Goal: Information Seeking & Learning: Learn about a topic

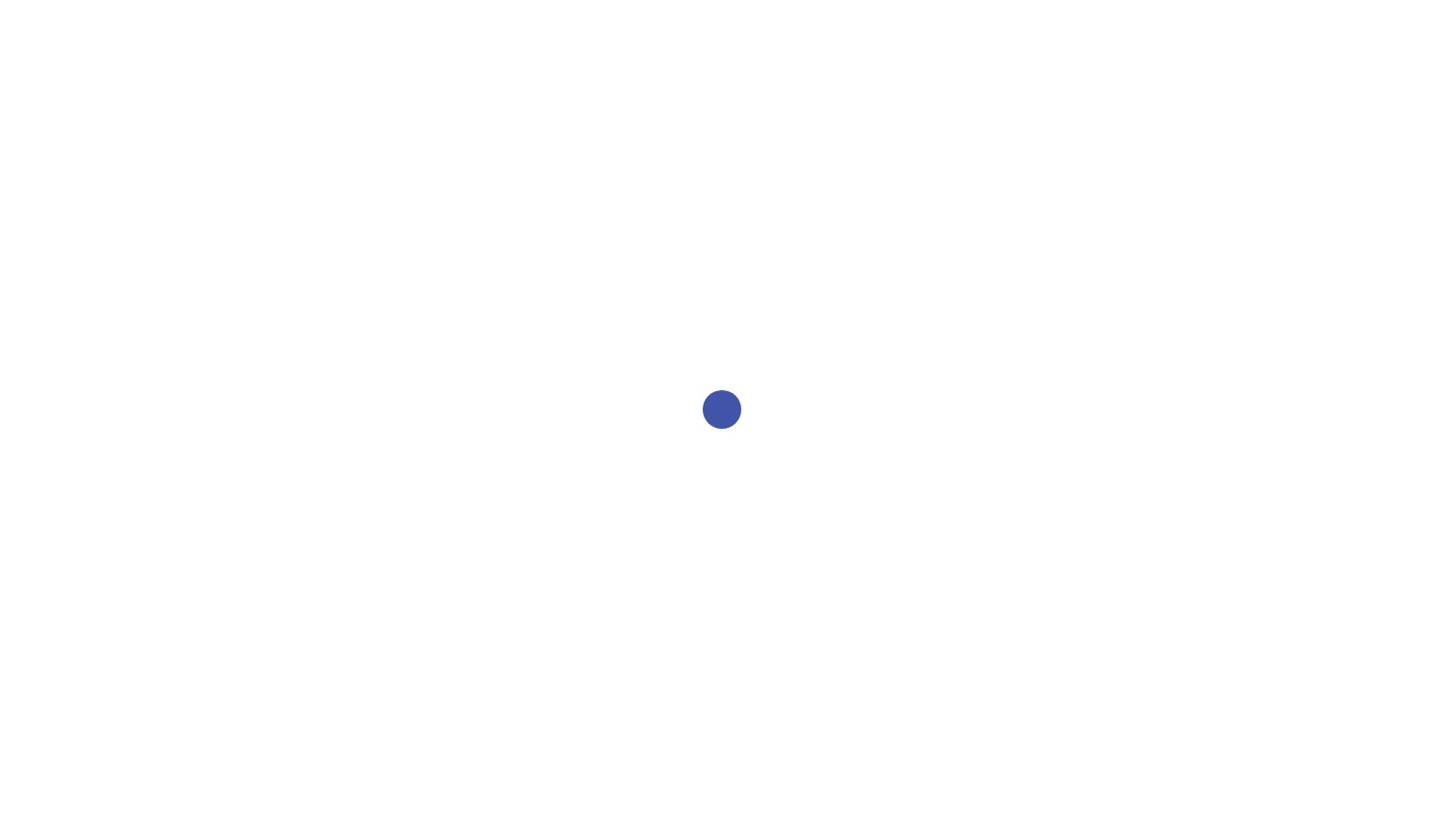
select select "2bed604d-1099-4043-b1bc-2365e8740244"
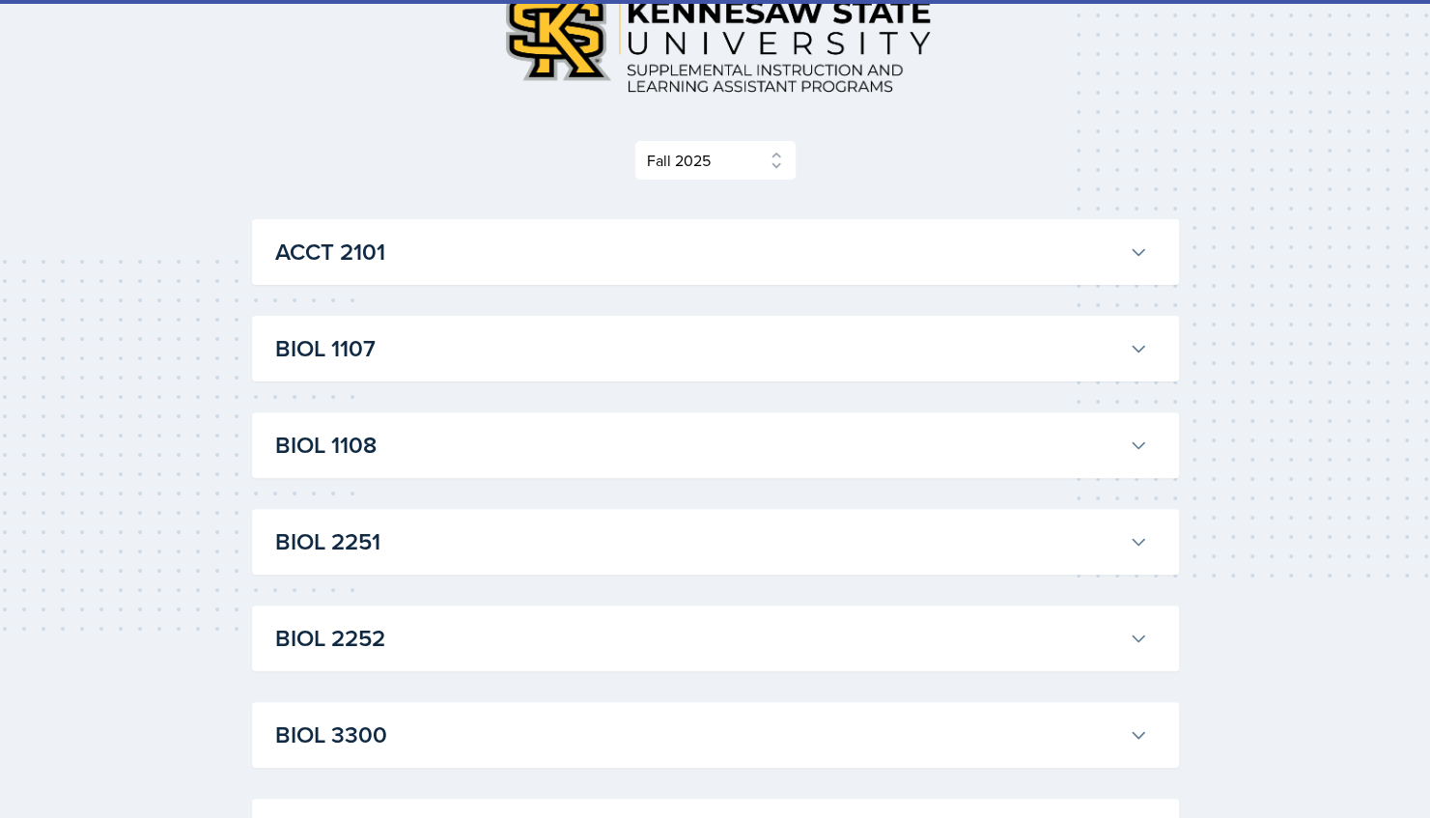
scroll to position [152, 0]
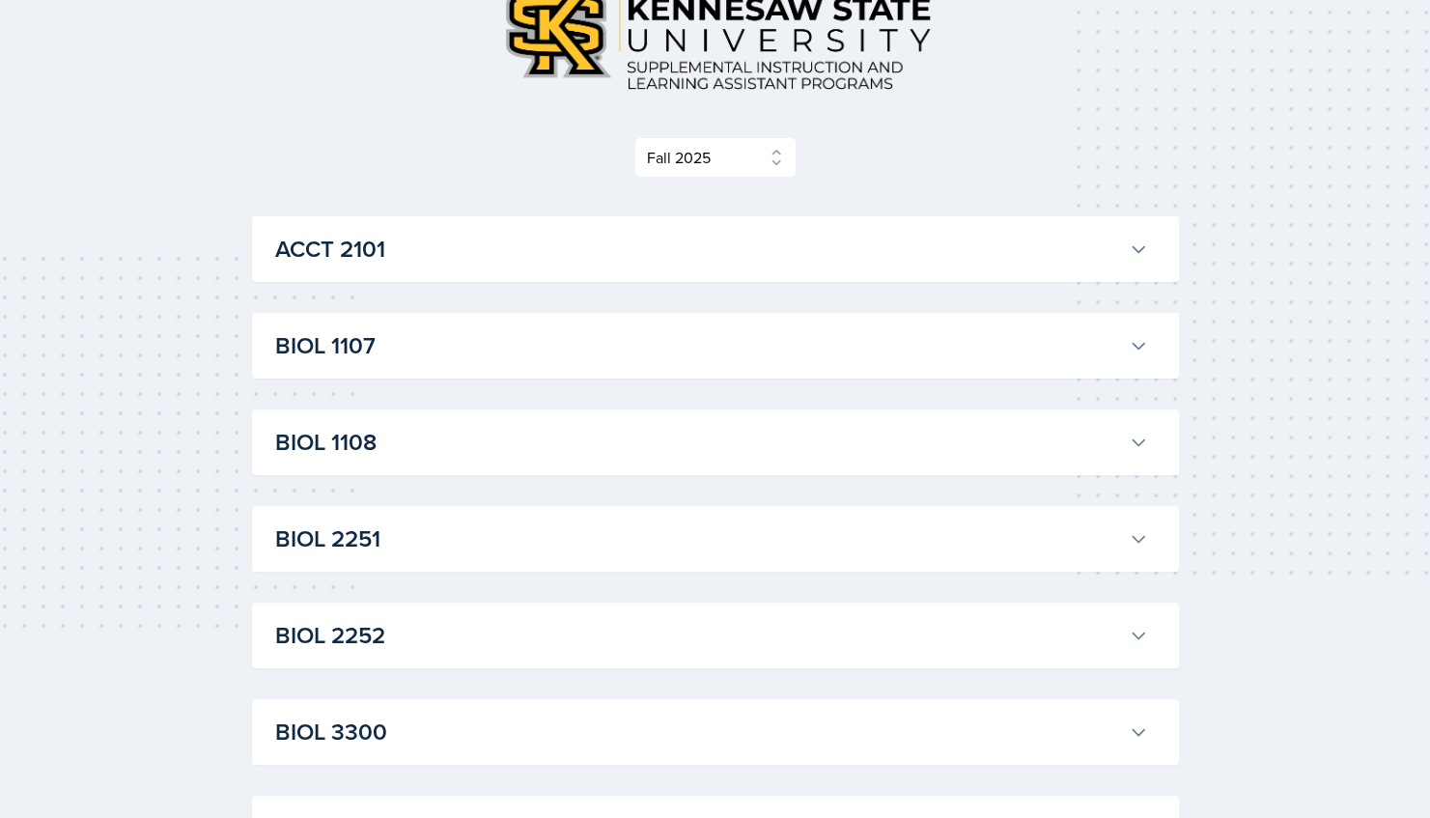
click at [930, 249] on h3 "ACCT 2101" at bounding box center [698, 249] width 846 height 35
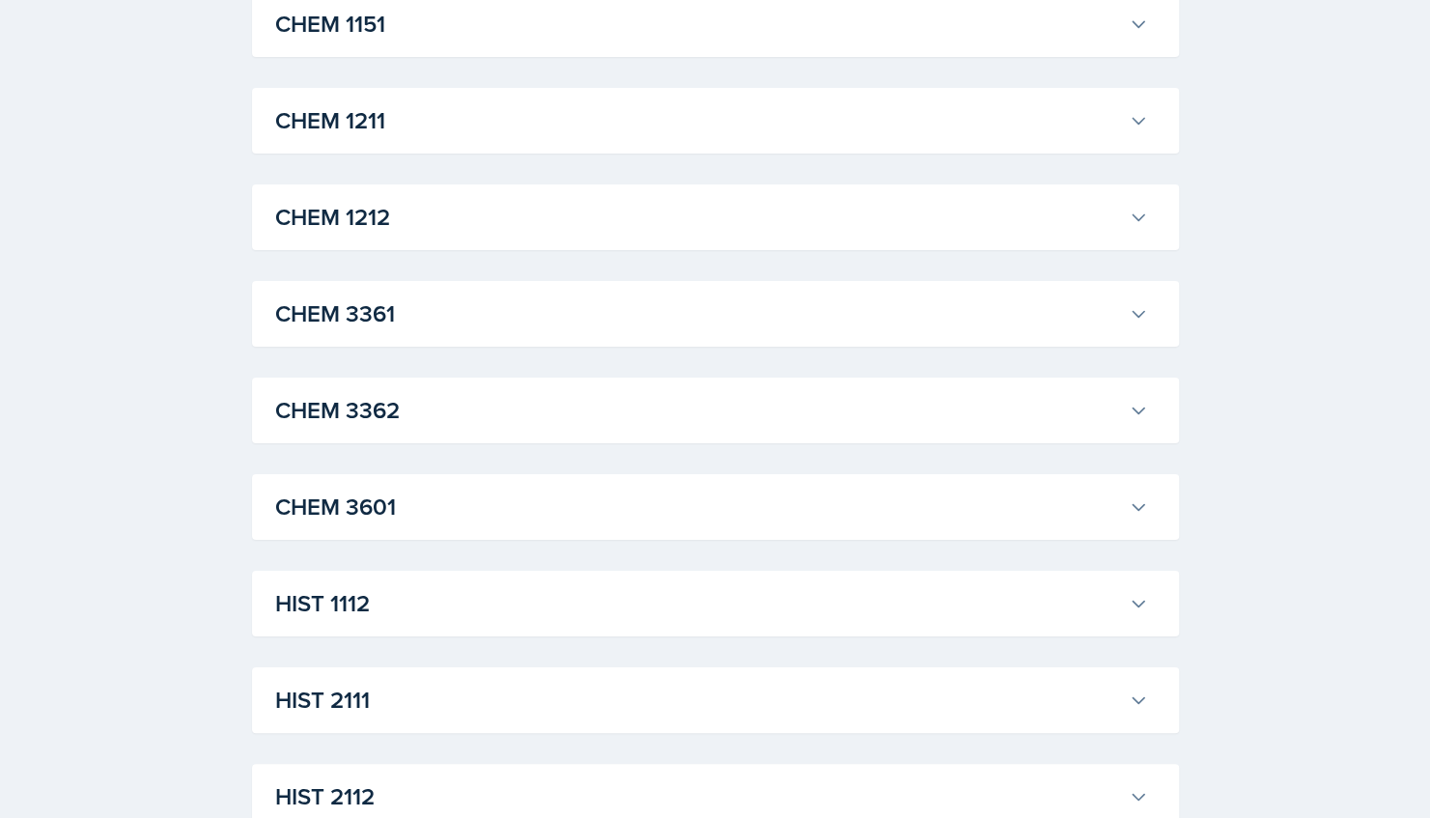
scroll to position [4106, 0]
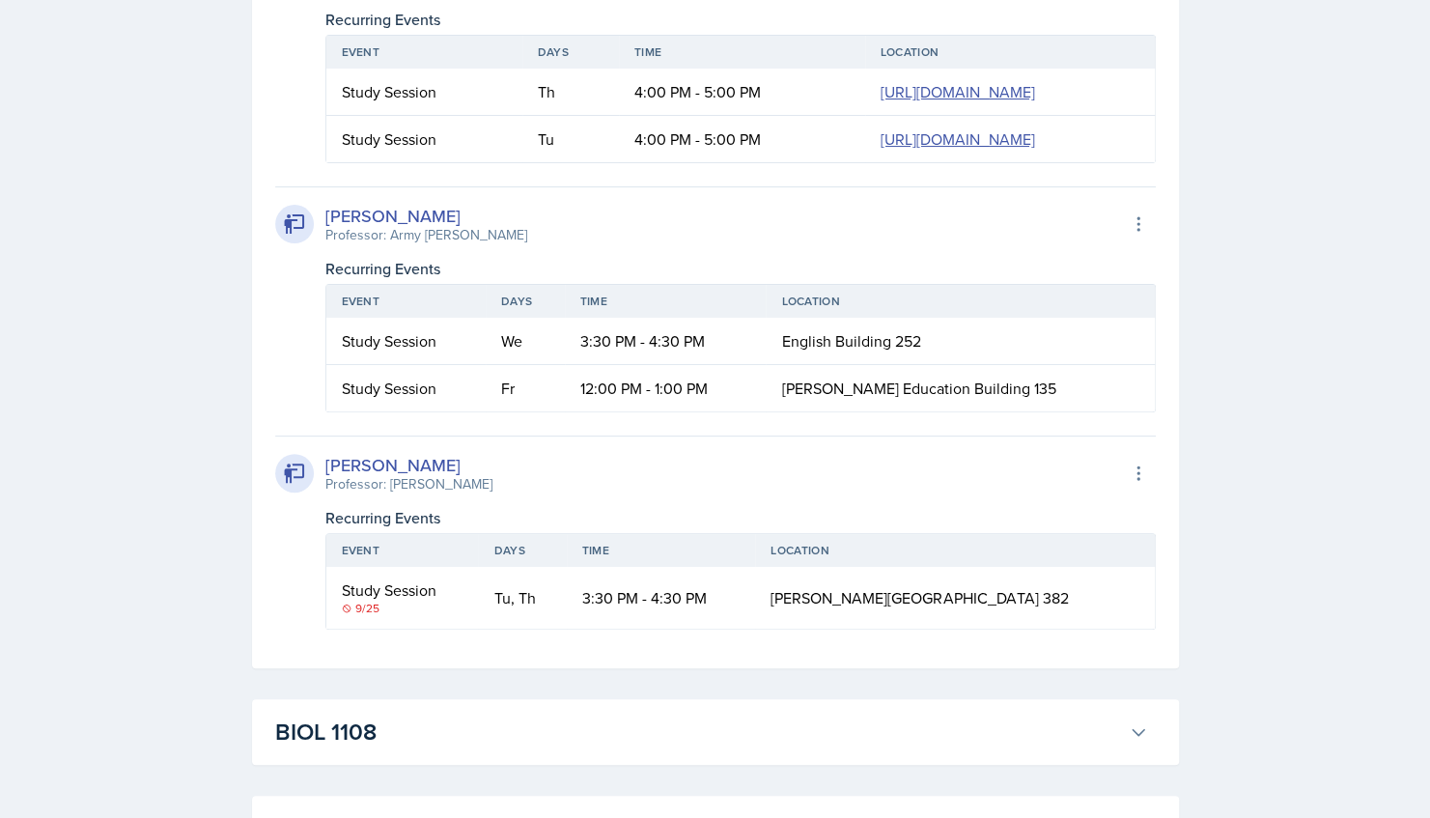
scroll to position [4483, 0]
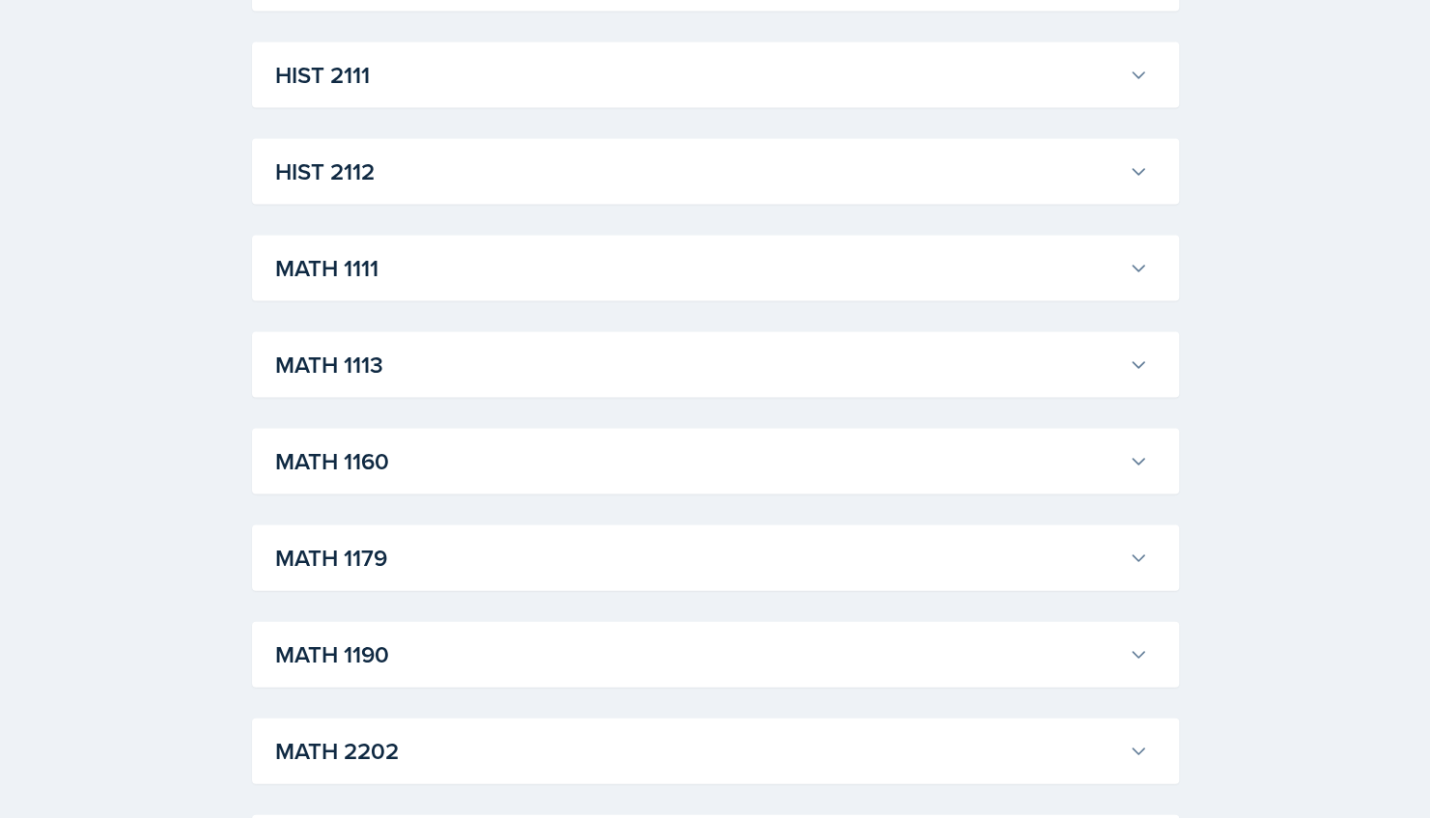
scroll to position [6457, 0]
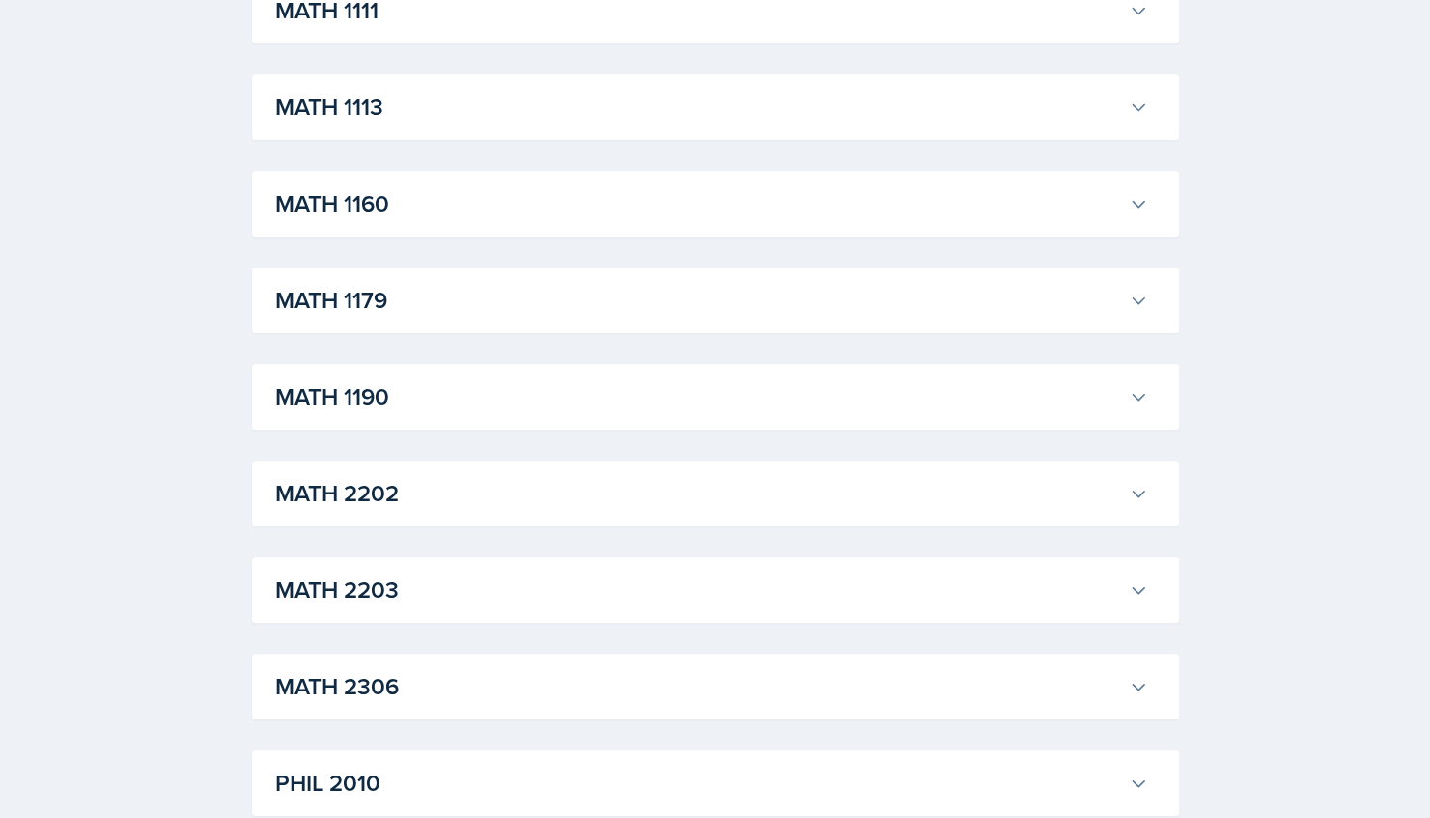
scroll to position [9254, 0]
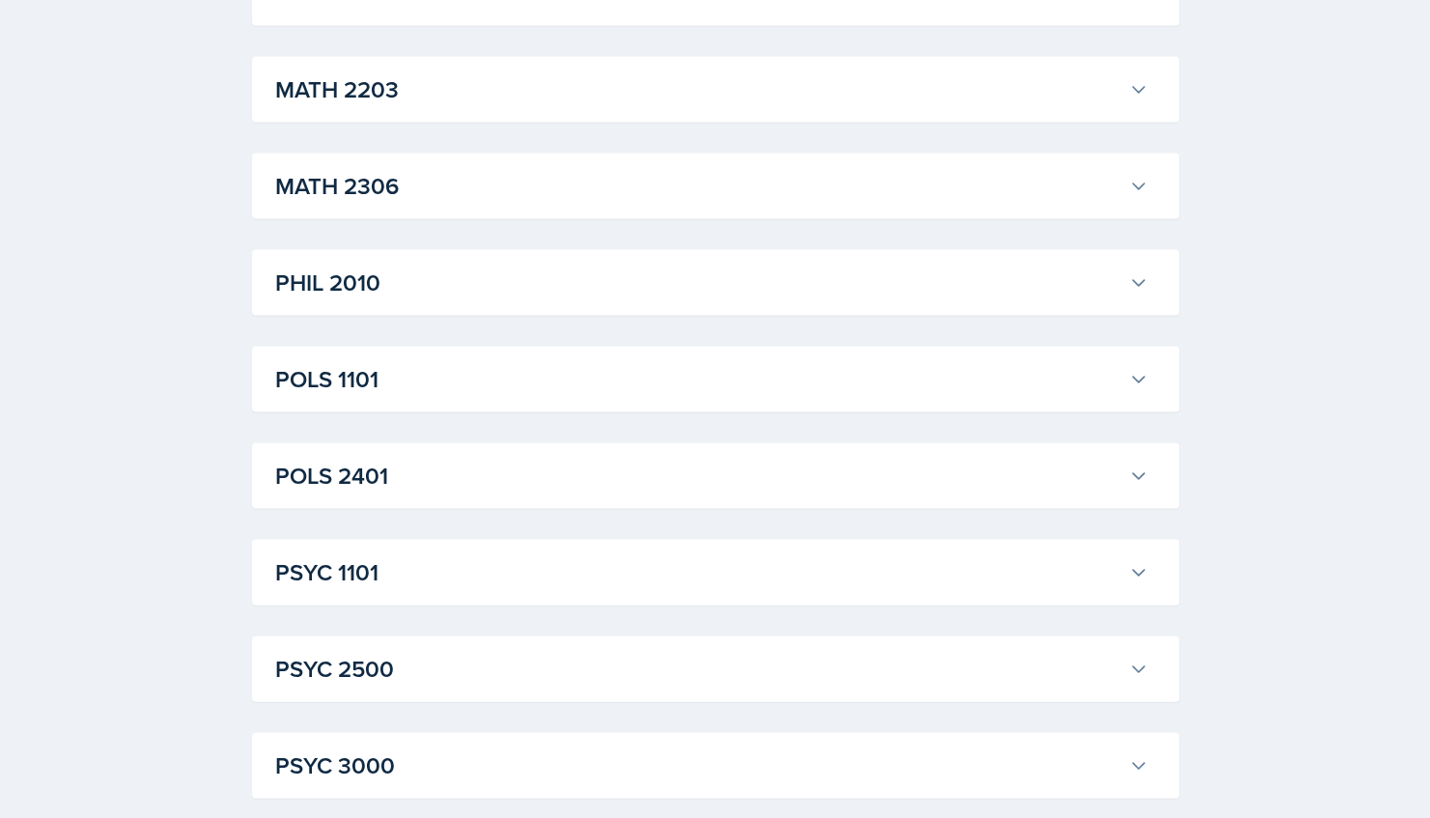
scroll to position [10661, 0]
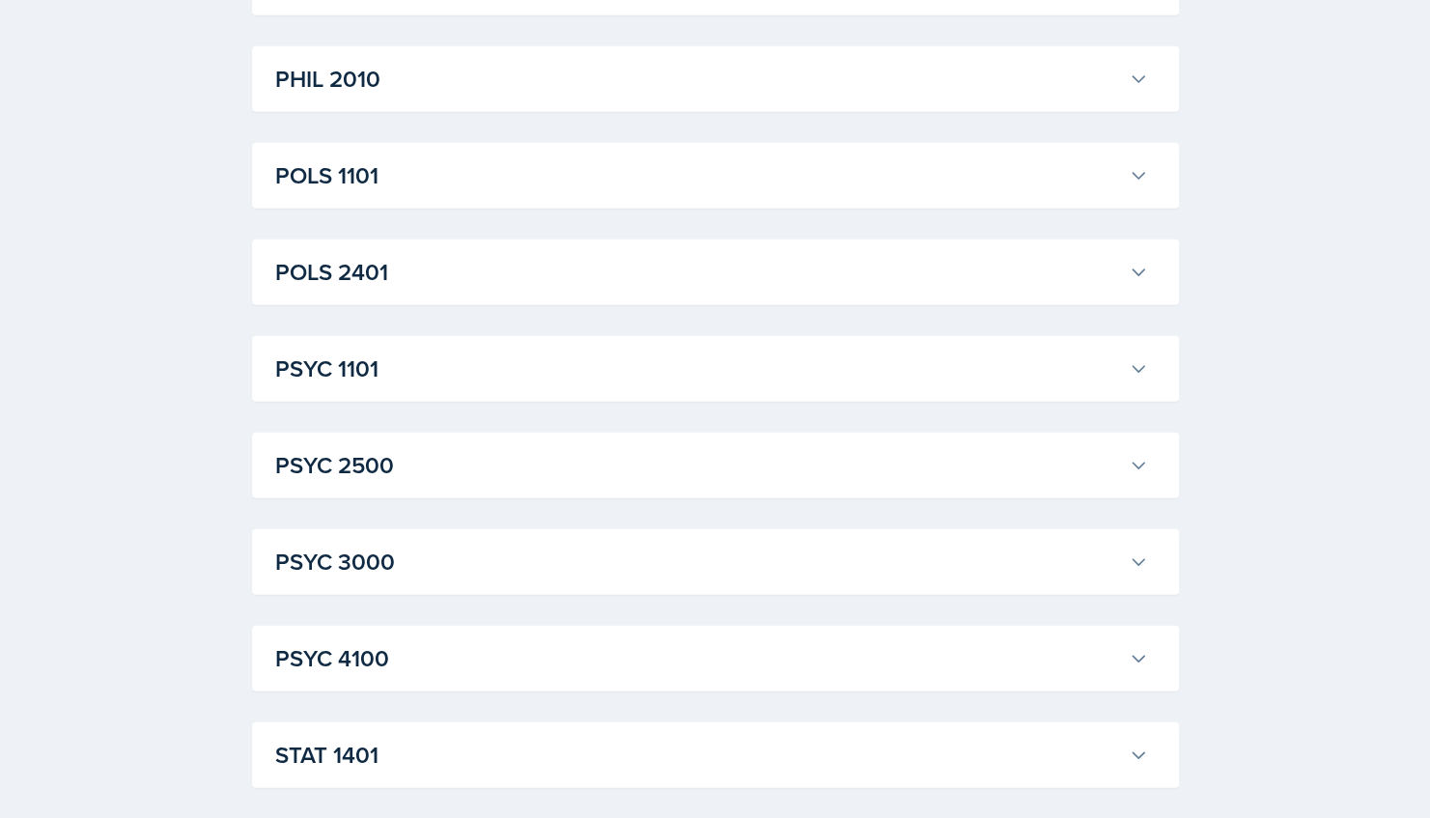
scroll to position [11371, 0]
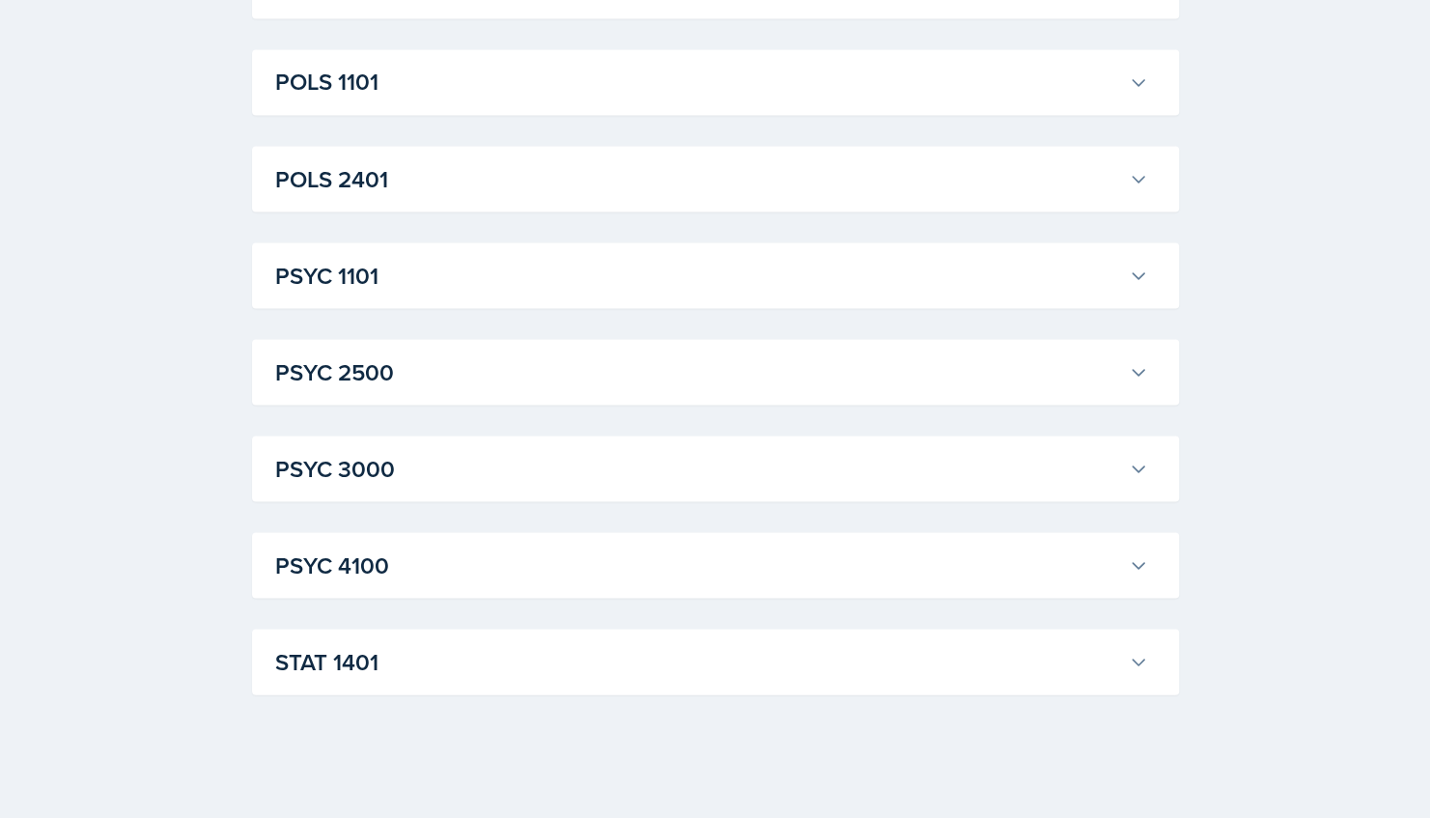
scroll to position [15094, 0]
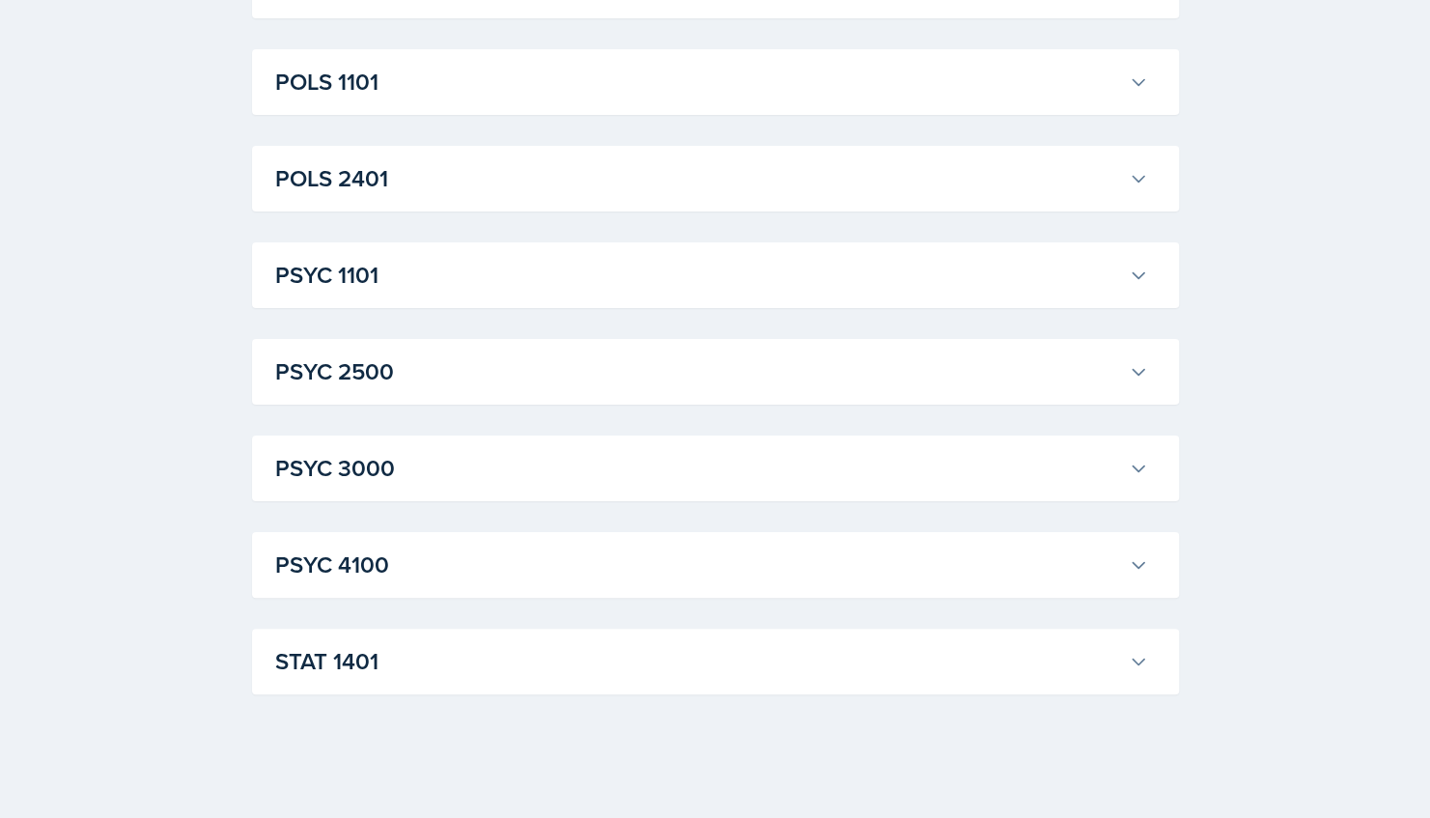
scroll to position [17757, 0]
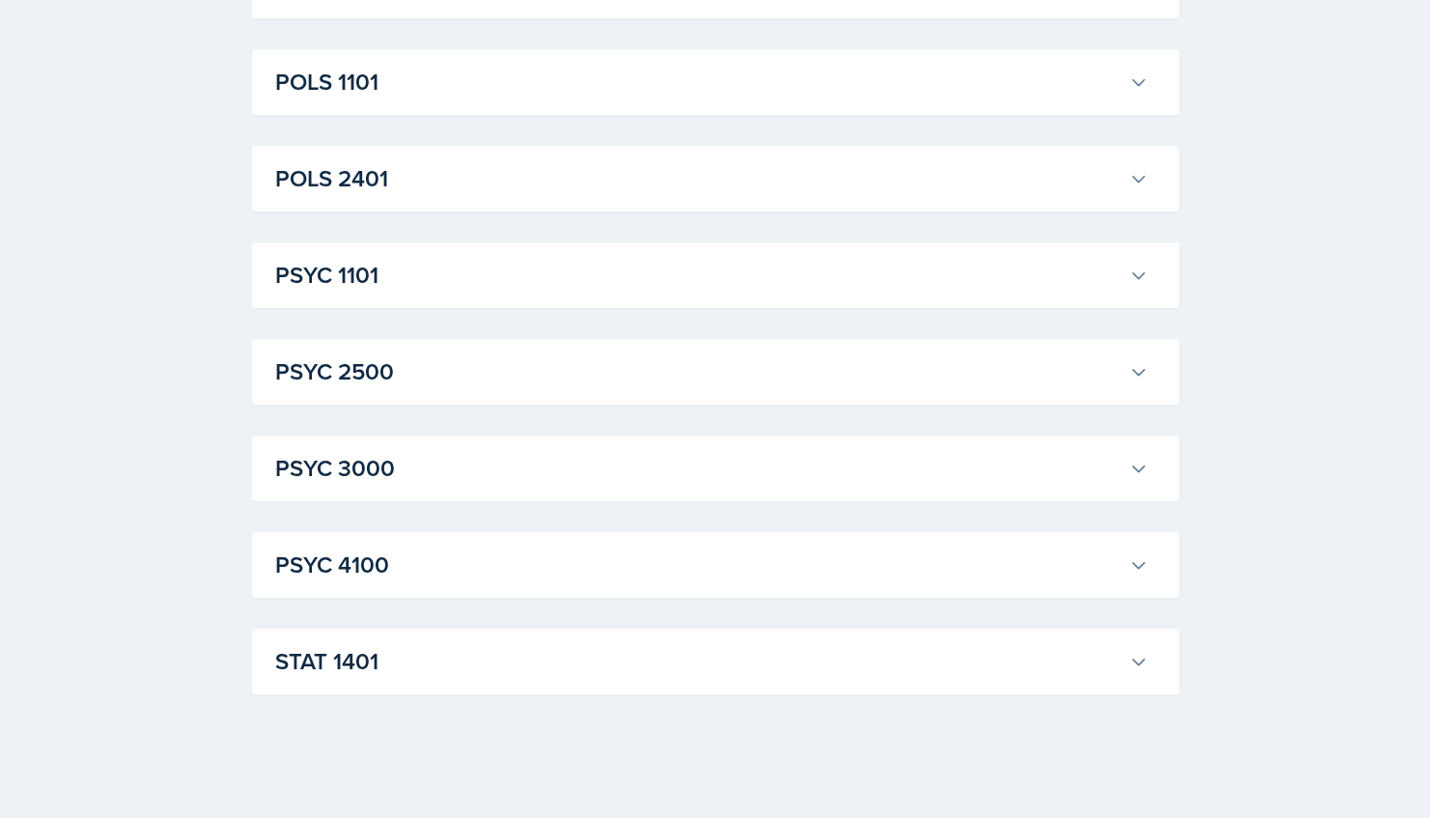
scroll to position [28803, 0]
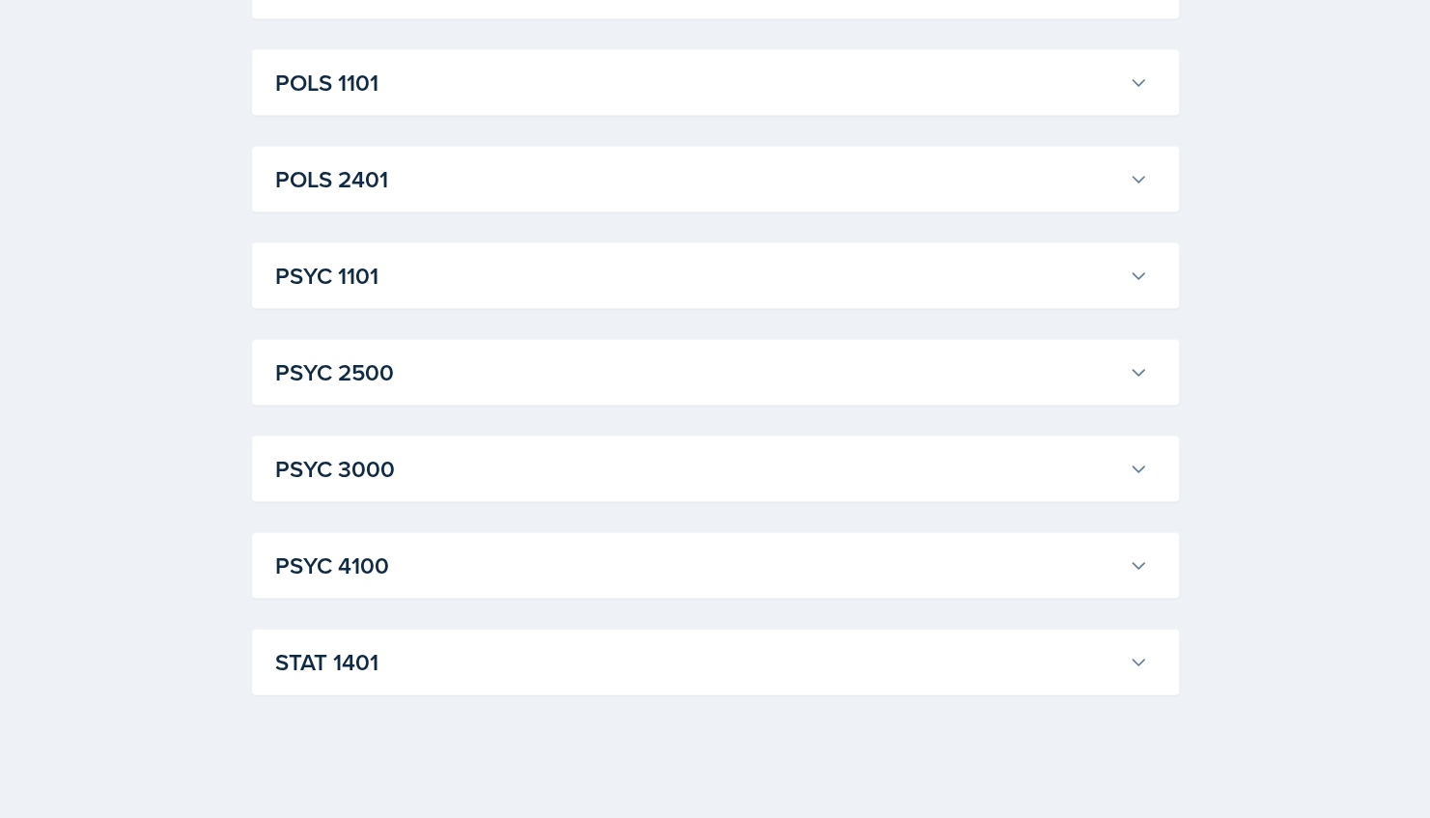
click at [426, 99] on h3 "POLS 1101" at bounding box center [698, 82] width 846 height 35
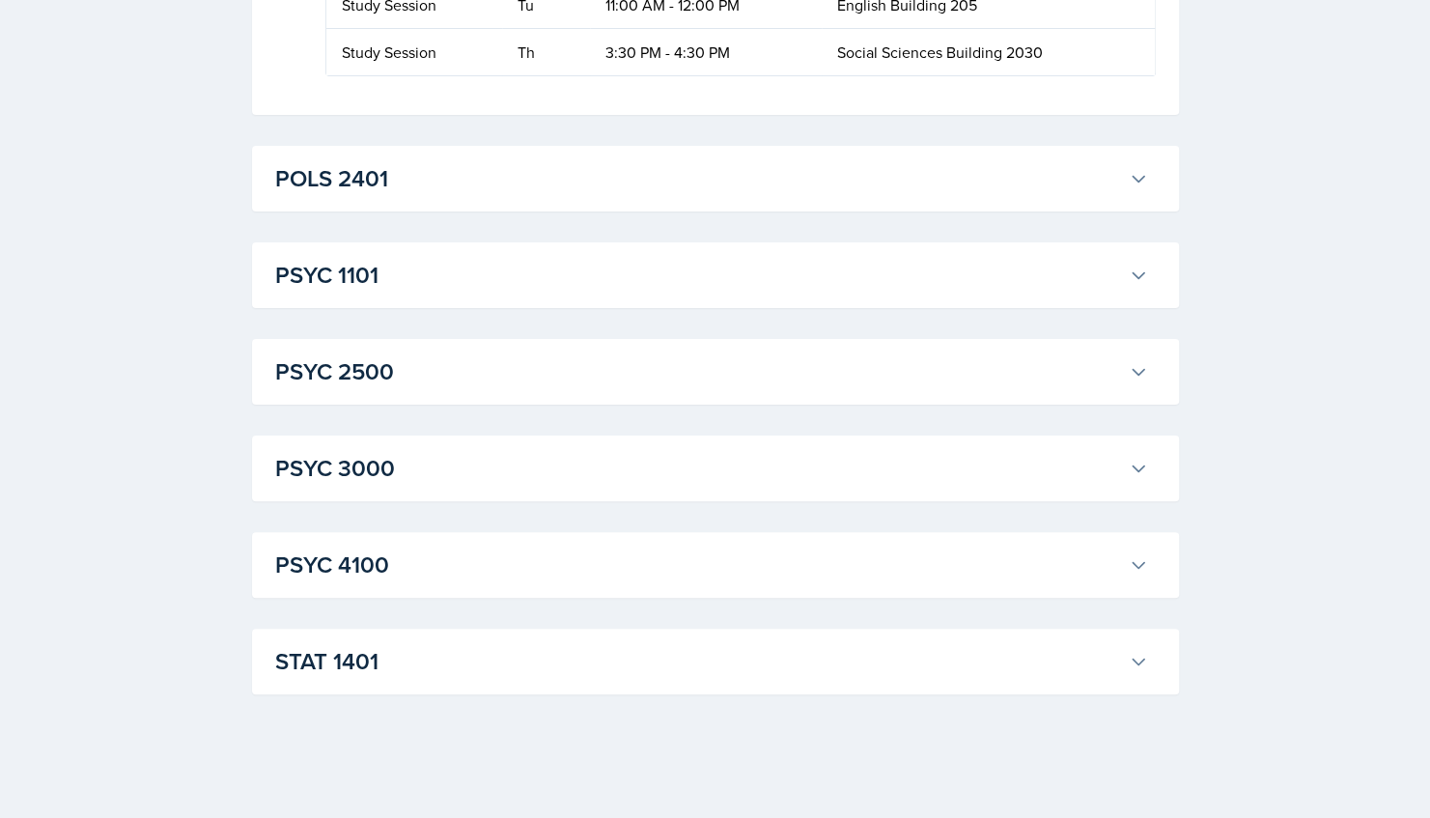
click at [467, 196] on h3 "POLS 2401" at bounding box center [698, 178] width 846 height 35
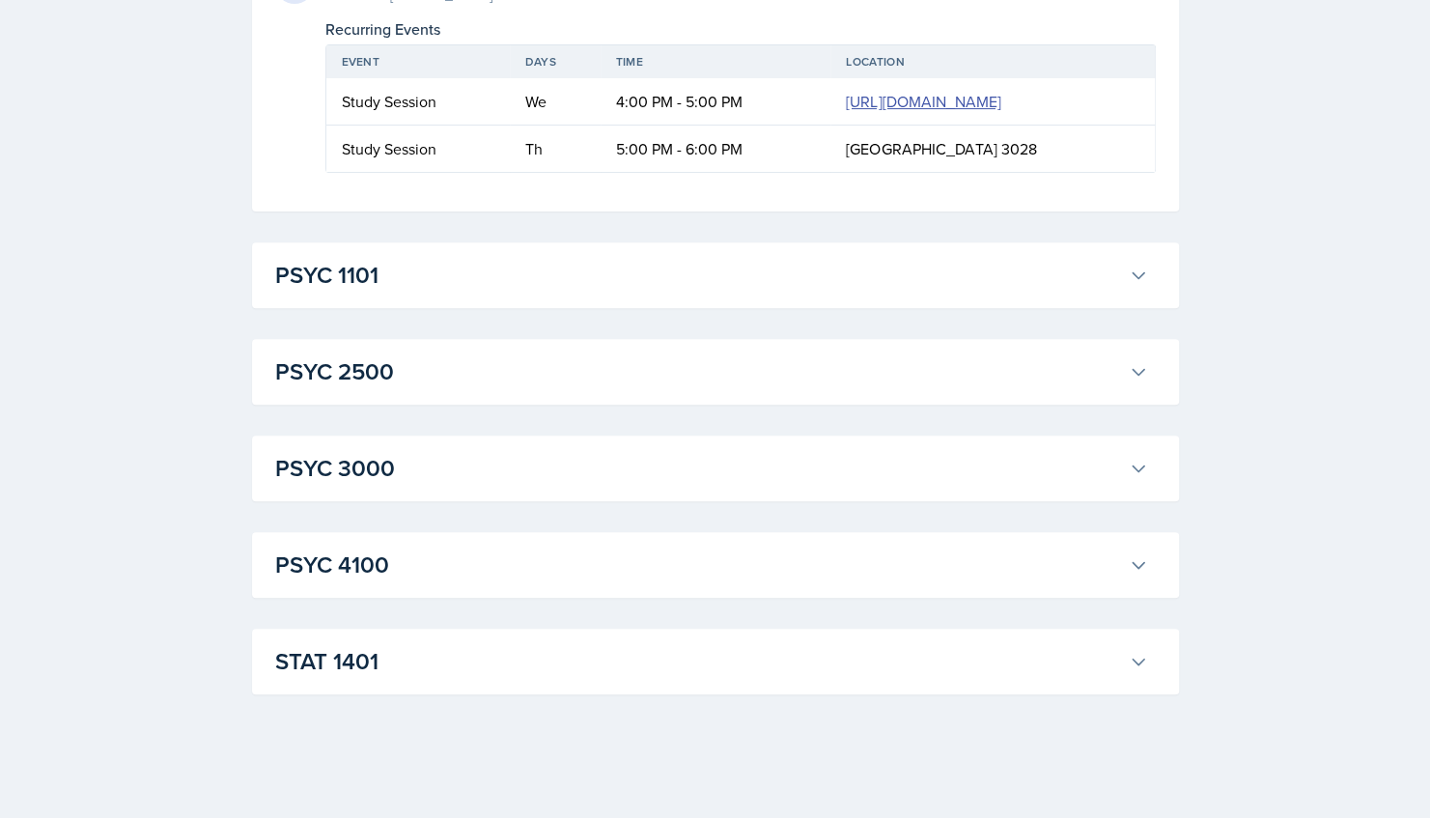
scroll to position [38340, 0]
click at [476, 282] on h3 "PSYC 1101" at bounding box center [698, 275] width 846 height 35
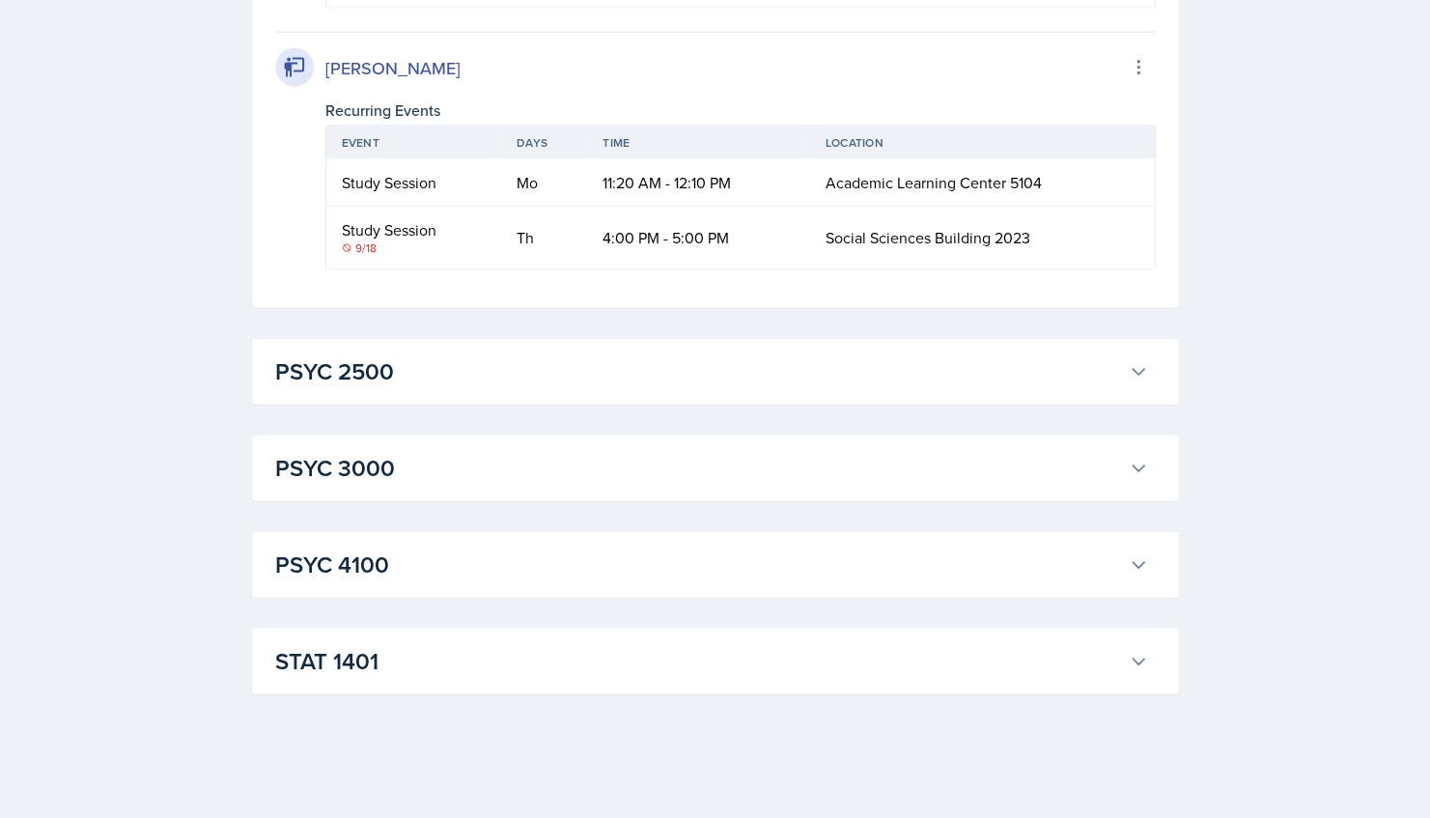
scroll to position [41234, 0]
click at [551, 361] on h3 "PSYC 2500" at bounding box center [698, 371] width 846 height 35
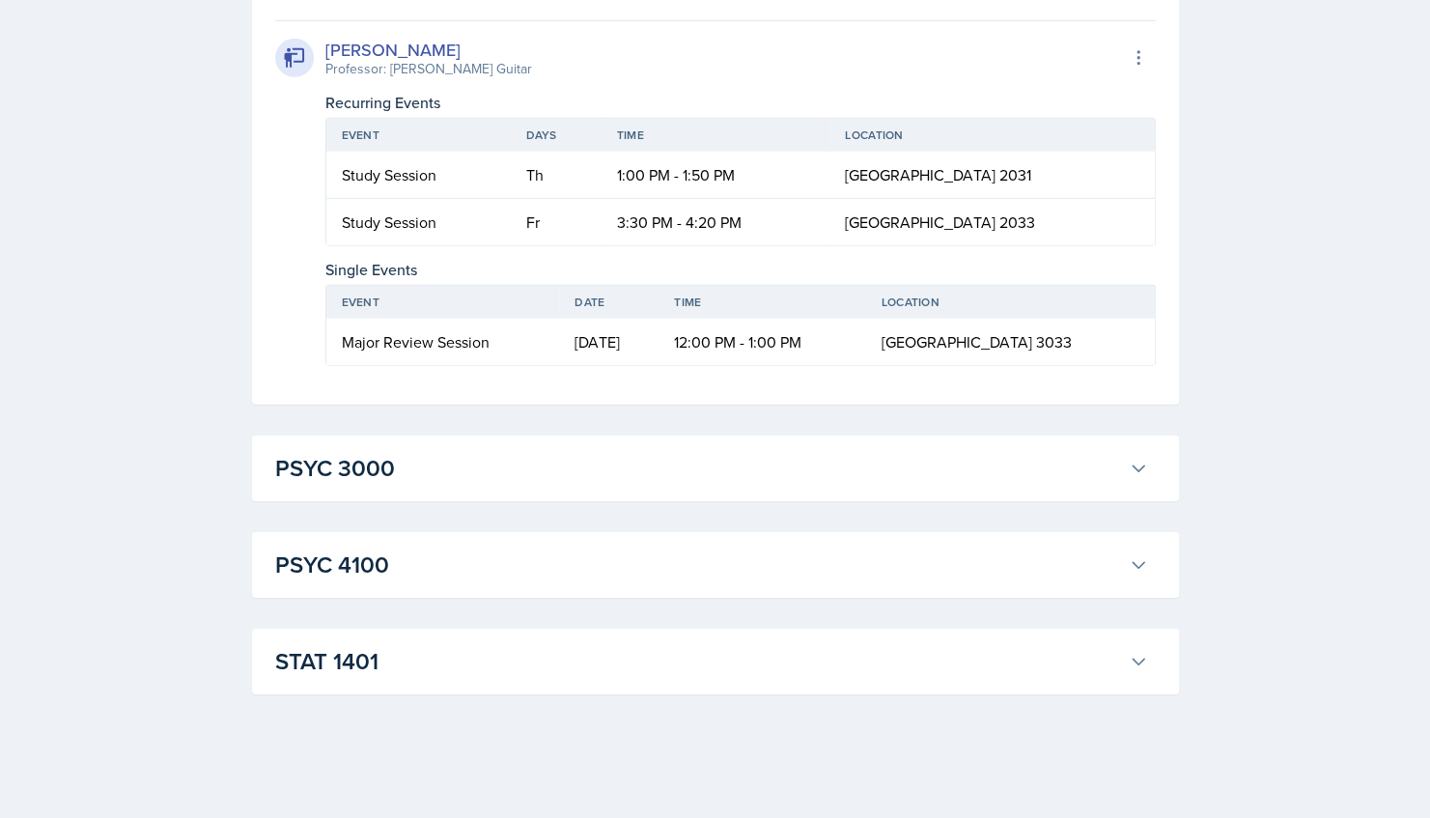
scroll to position [42257, 0]
click at [390, 499] on div "PSYC 3000 [PERSON_NAME] Professor: [PERSON_NAME] Export to Google Calendar Recu…" at bounding box center [715, 468] width 927 height 66
click at [397, 469] on h3 "PSYC 3000" at bounding box center [698, 468] width 846 height 35
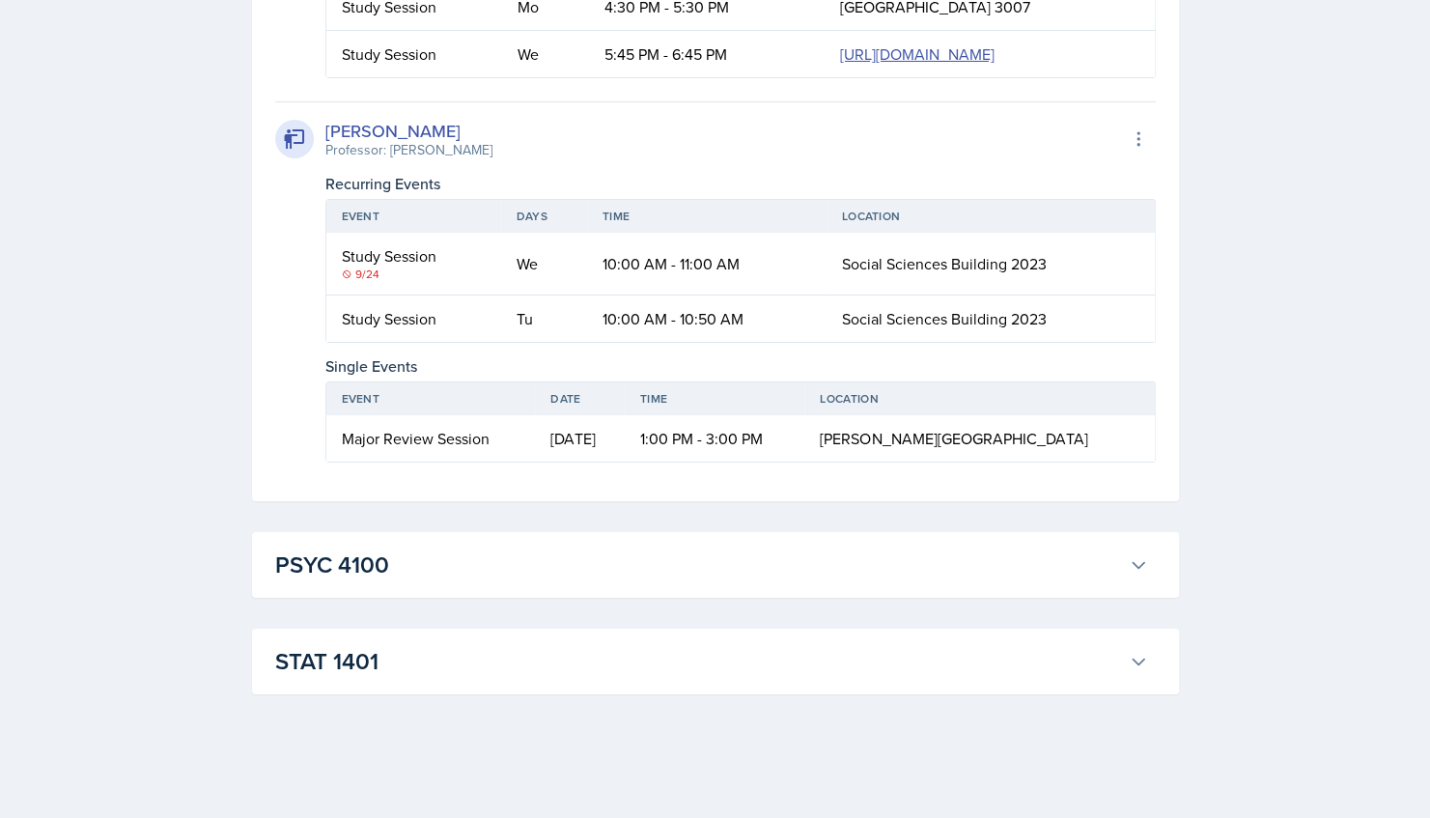
scroll to position [43149, 0]
click at [491, 573] on h3 "PSYC 4100" at bounding box center [698, 564] width 846 height 35
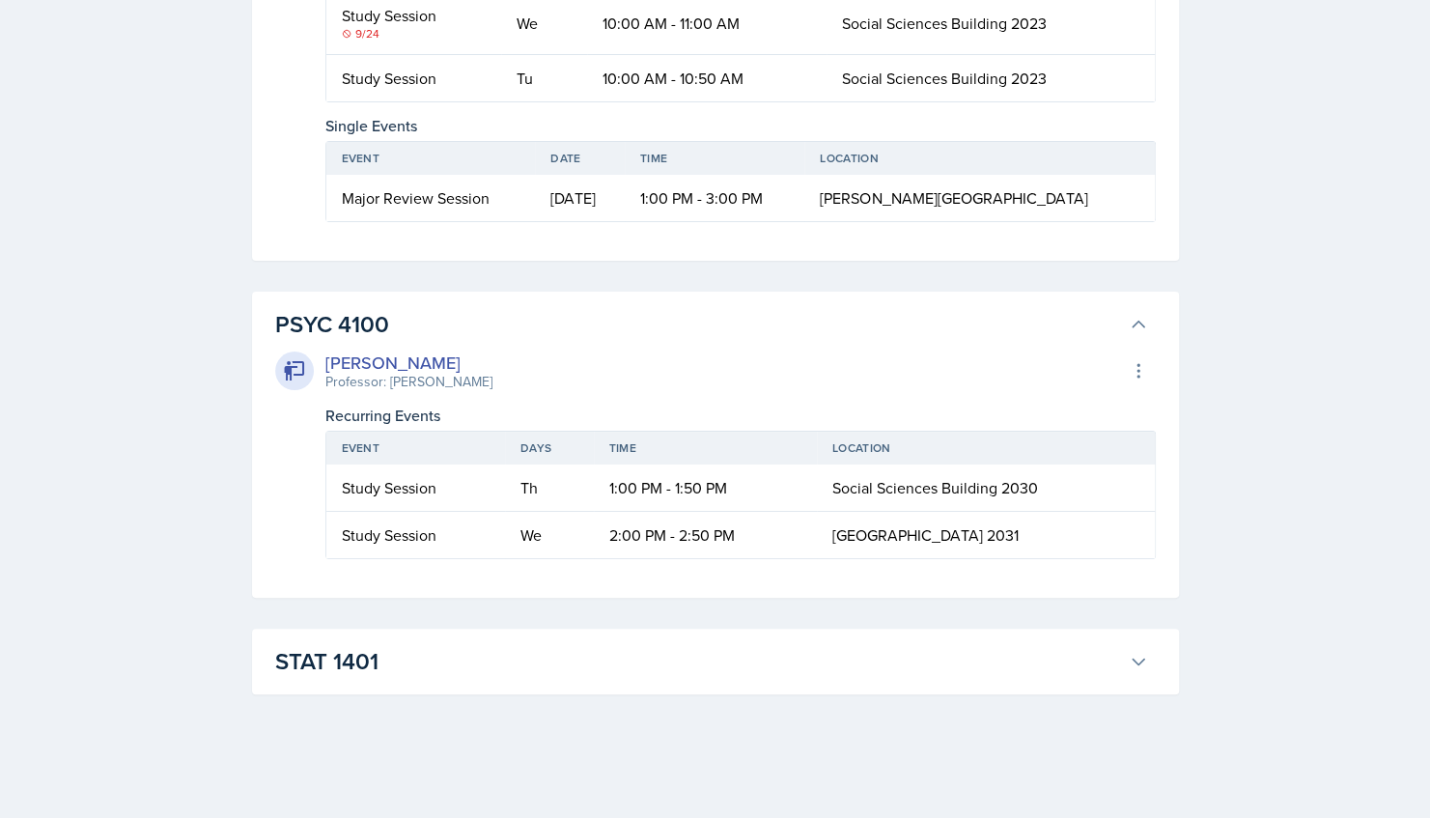
scroll to position [43388, 0]
click at [440, 648] on h3 "STAT 1401" at bounding box center [698, 661] width 846 height 35
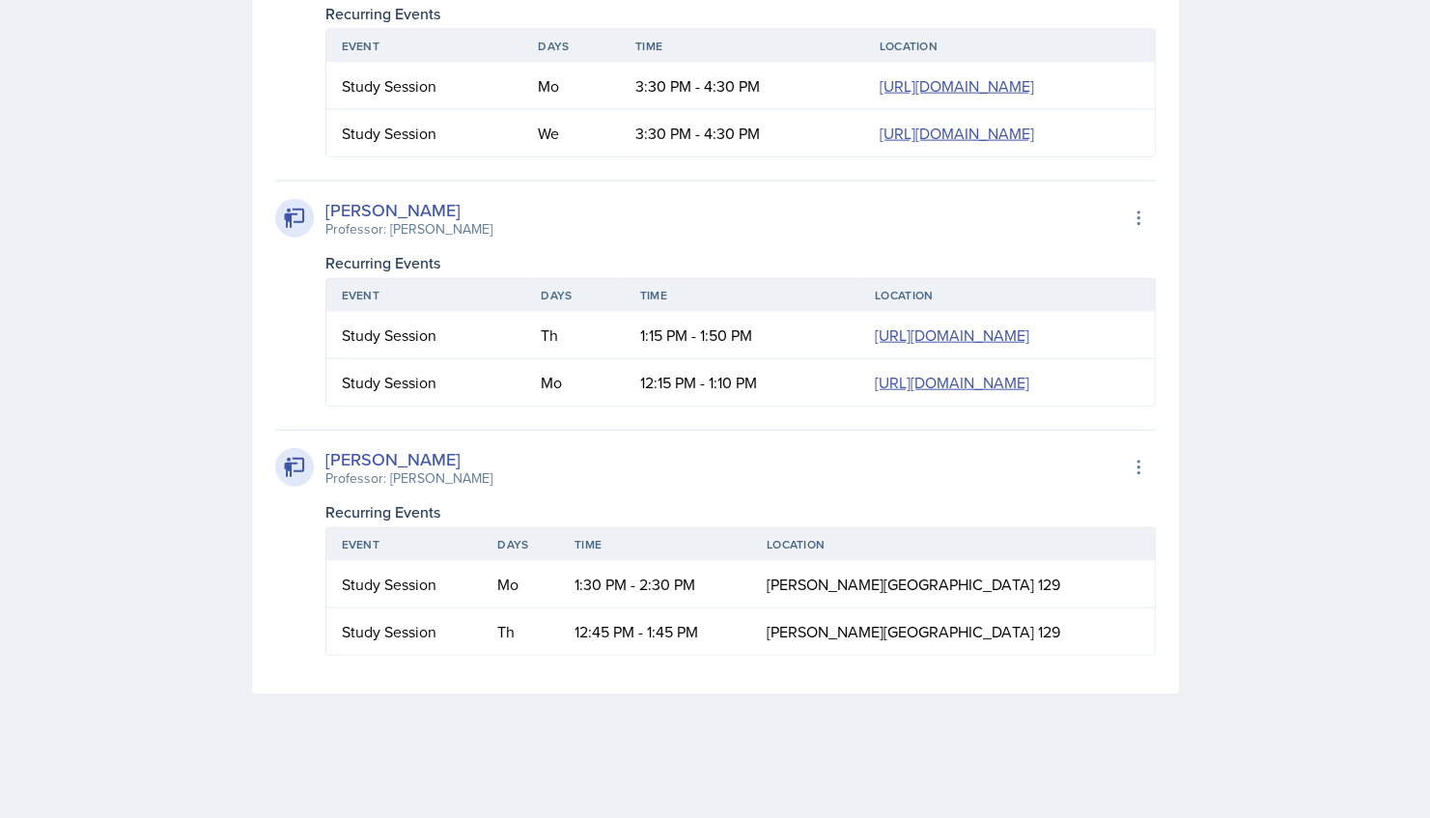
scroll to position [46330, 0]
